Goal: Task Accomplishment & Management: Complete application form

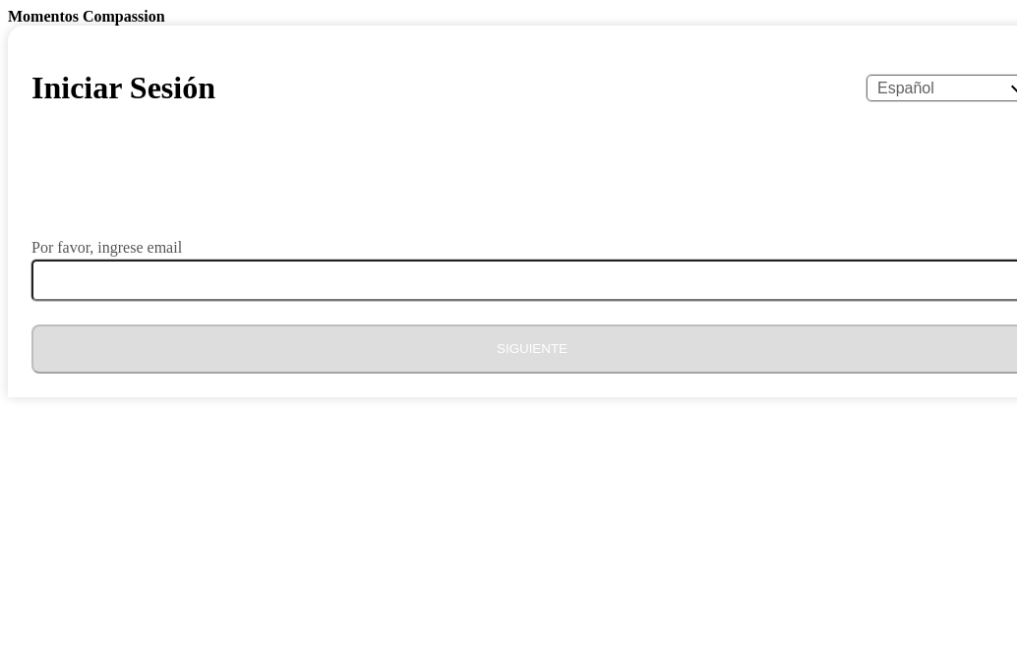
select select "es"
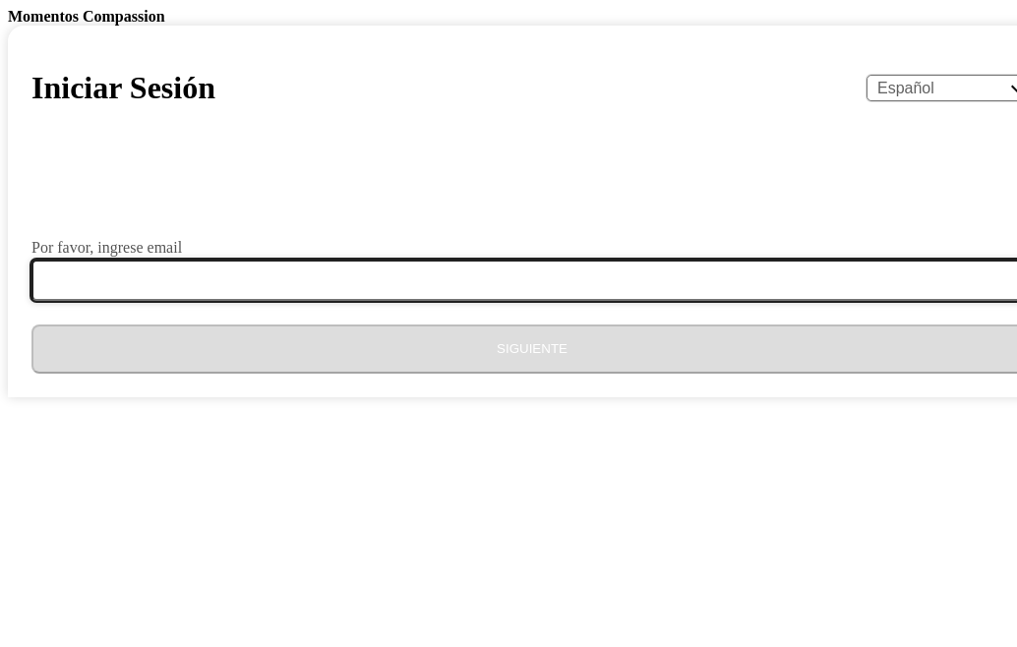
click at [359, 301] on input "Por favor, ingrese email" at bounding box center [543, 280] width 1024 height 41
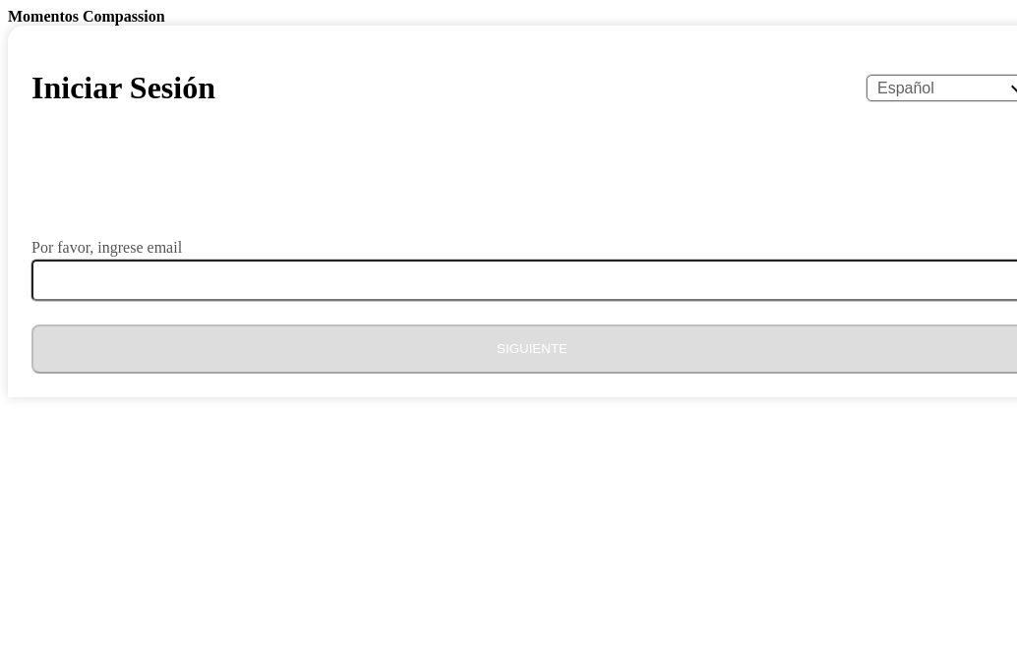
click at [921, 397] on body "Momentos Compassion Iniciar Sesión English Español Français አማርኛ ဗမာ bahasa Ind…" at bounding box center [508, 202] width 1001 height 389
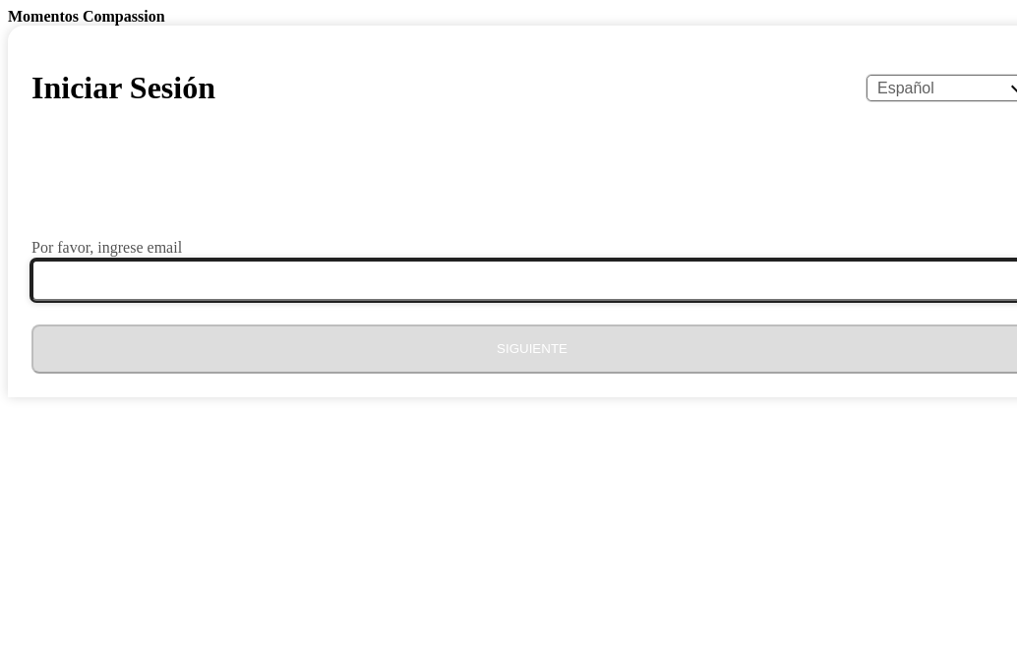
click at [383, 301] on input "Por favor, ingrese email" at bounding box center [543, 280] width 1024 height 41
type input "[EMAIL_ADDRESS][DOMAIN_NAME]"
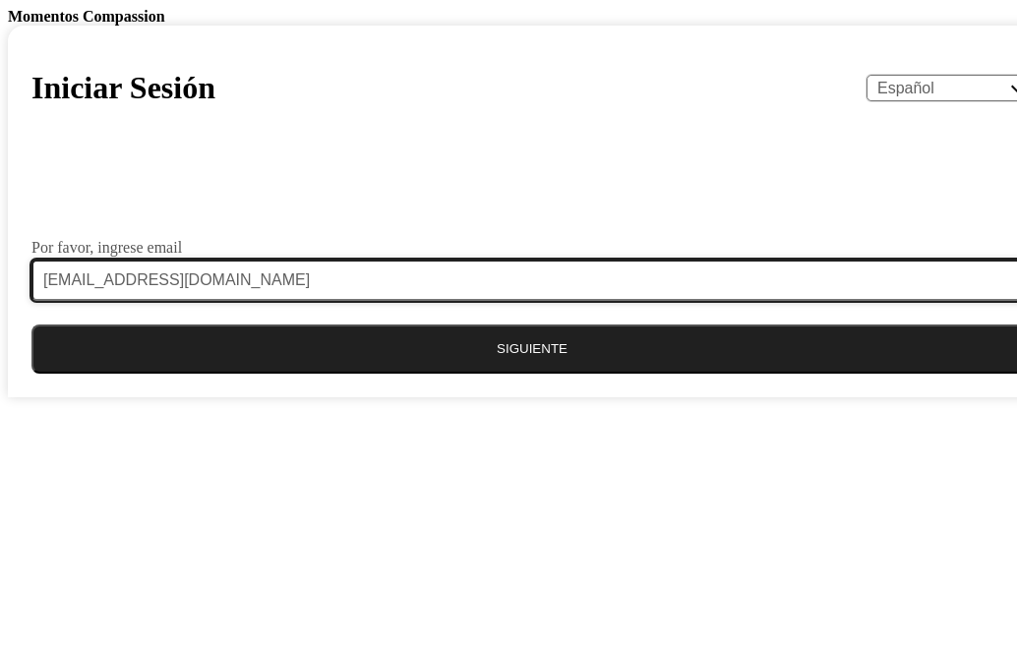
click at [493, 301] on input "[EMAIL_ADDRESS][DOMAIN_NAME]" at bounding box center [543, 280] width 1024 height 41
click at [630, 301] on input "[EMAIL_ADDRESS][DOMAIN_NAME]" at bounding box center [543, 280] width 1024 height 41
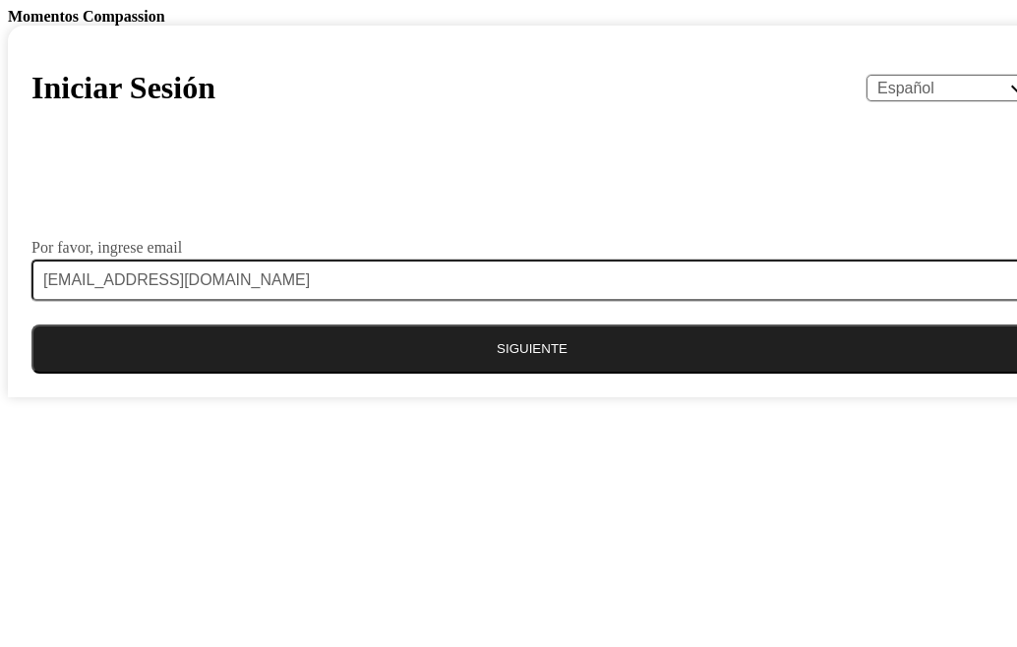
click at [977, 397] on body "Momentos Compassion Iniciar Sesión English Español Français አማርኛ ဗမာ bahasa Ind…" at bounding box center [508, 202] width 1001 height 389
click at [492, 374] on button "Siguiente" at bounding box center [531, 348] width 1001 height 49
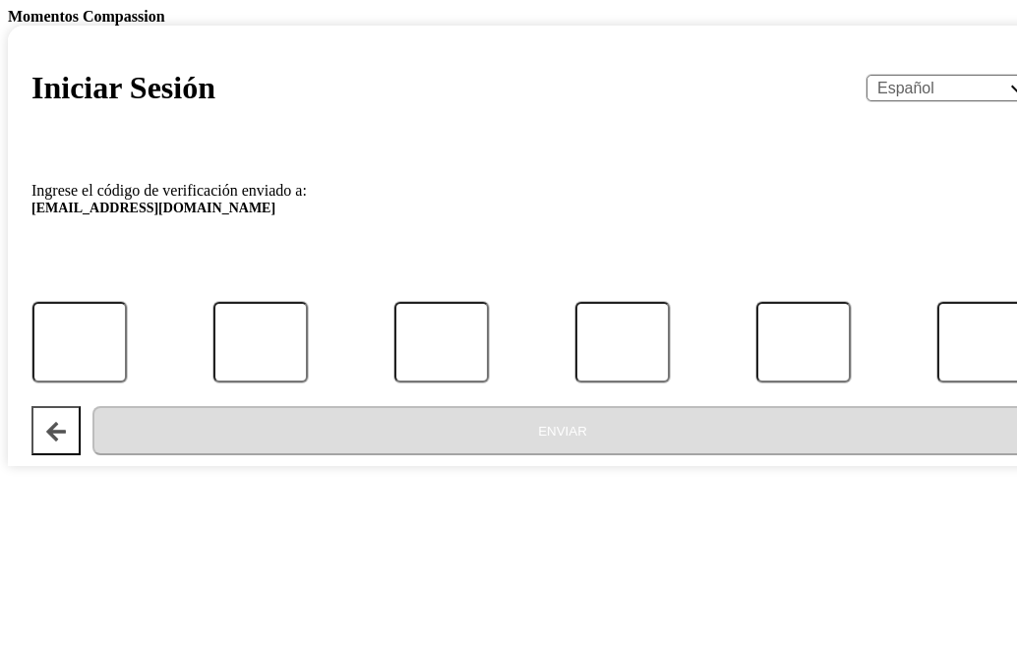
click at [347, 455] on div "Enviar" at bounding box center [531, 430] width 1001 height 49
